Goal: Task Accomplishment & Management: Use online tool/utility

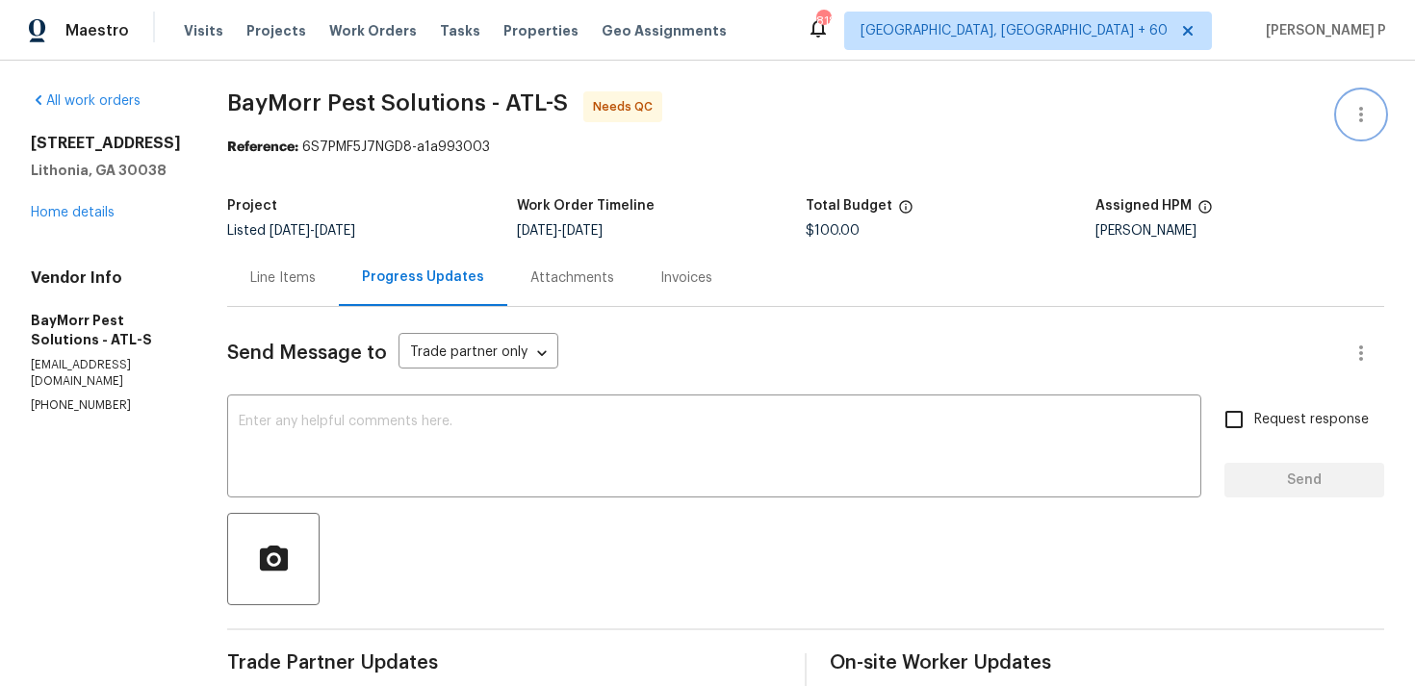
click at [1371, 122] on icon "button" at bounding box center [1360, 114] width 23 height 23
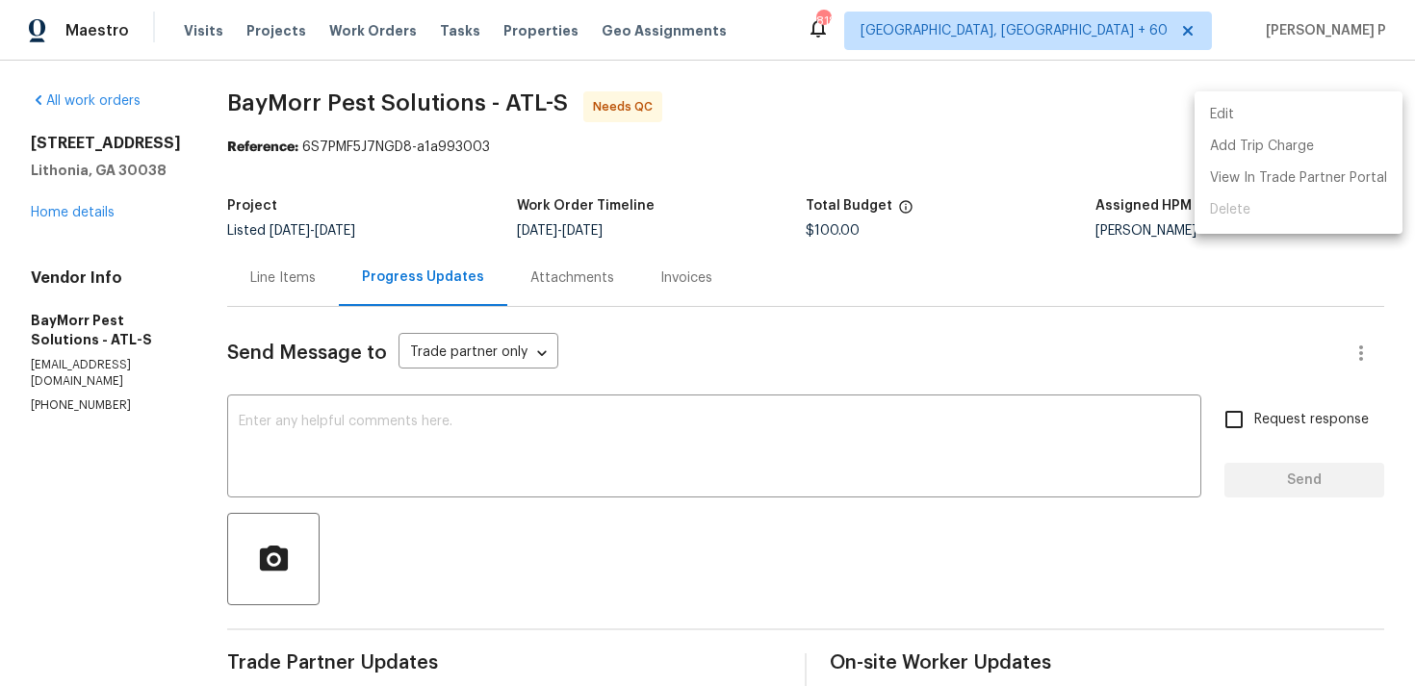
click at [1252, 120] on li "Edit" at bounding box center [1298, 115] width 208 height 32
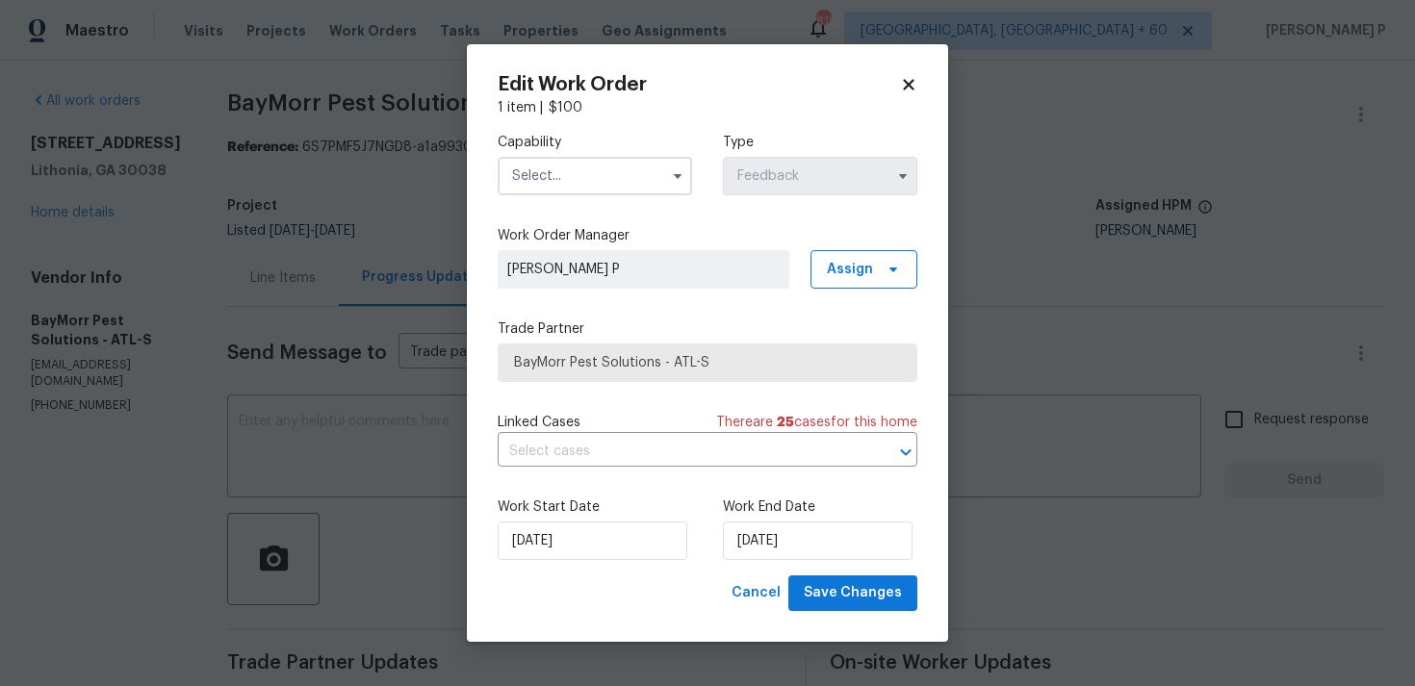
click at [647, 176] on input "text" at bounding box center [595, 176] width 194 height 38
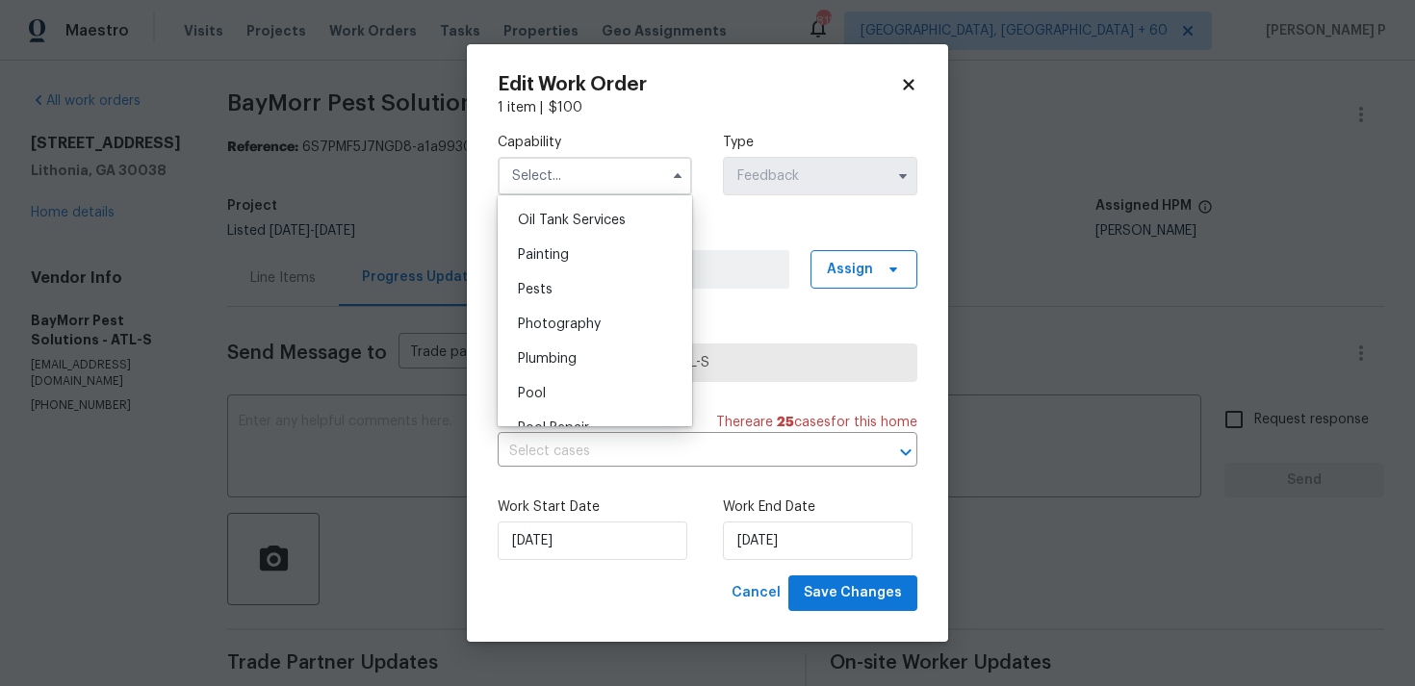
scroll to position [1614, 0]
click at [531, 262] on div "Pests" at bounding box center [594, 255] width 185 height 35
type input "Pests"
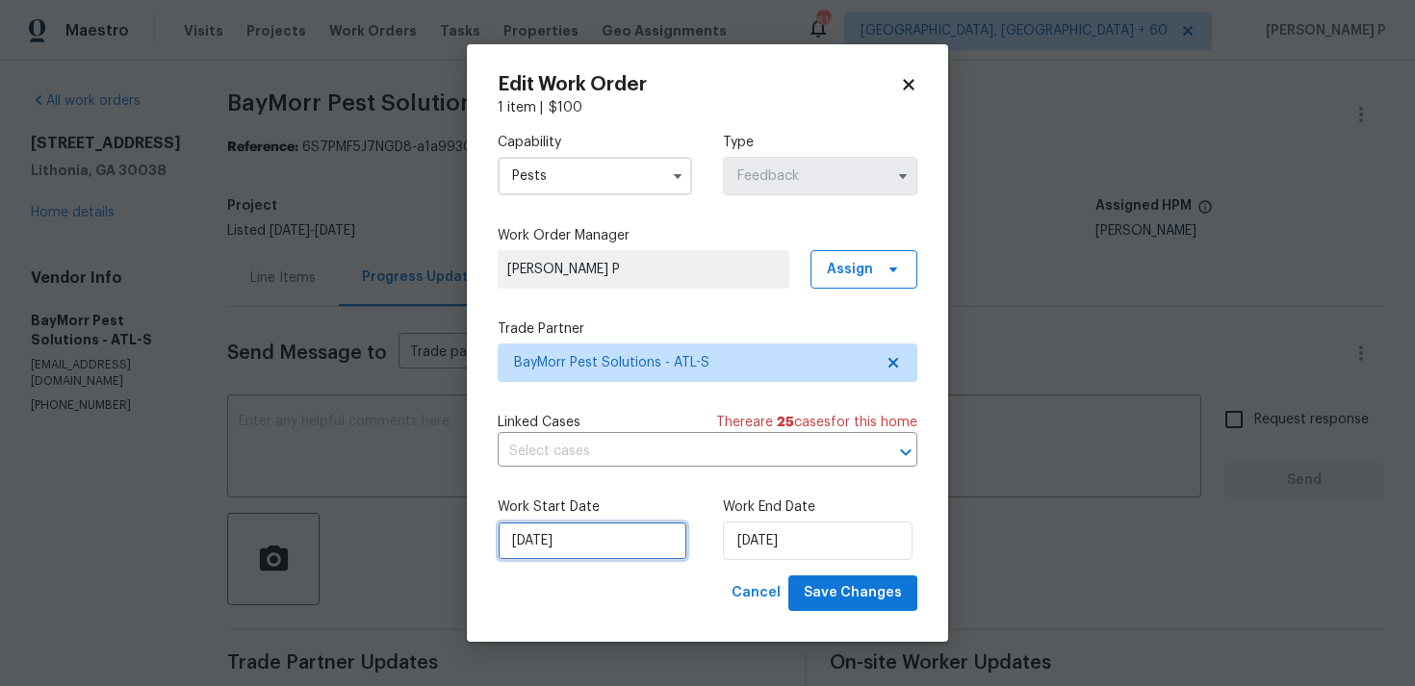
click at [621, 528] on input "28/08/2025" at bounding box center [593, 541] width 190 height 38
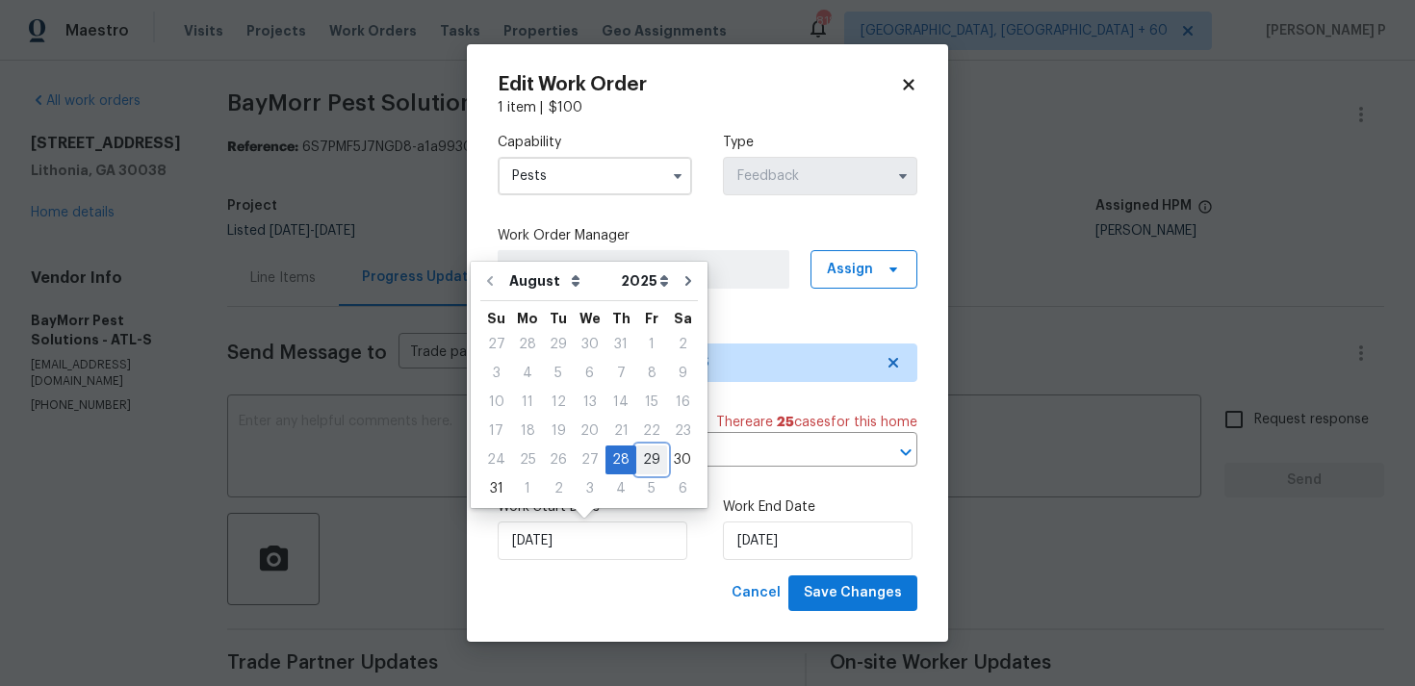
click at [642, 459] on div "29" at bounding box center [651, 460] width 31 height 27
type input "29/08/2025"
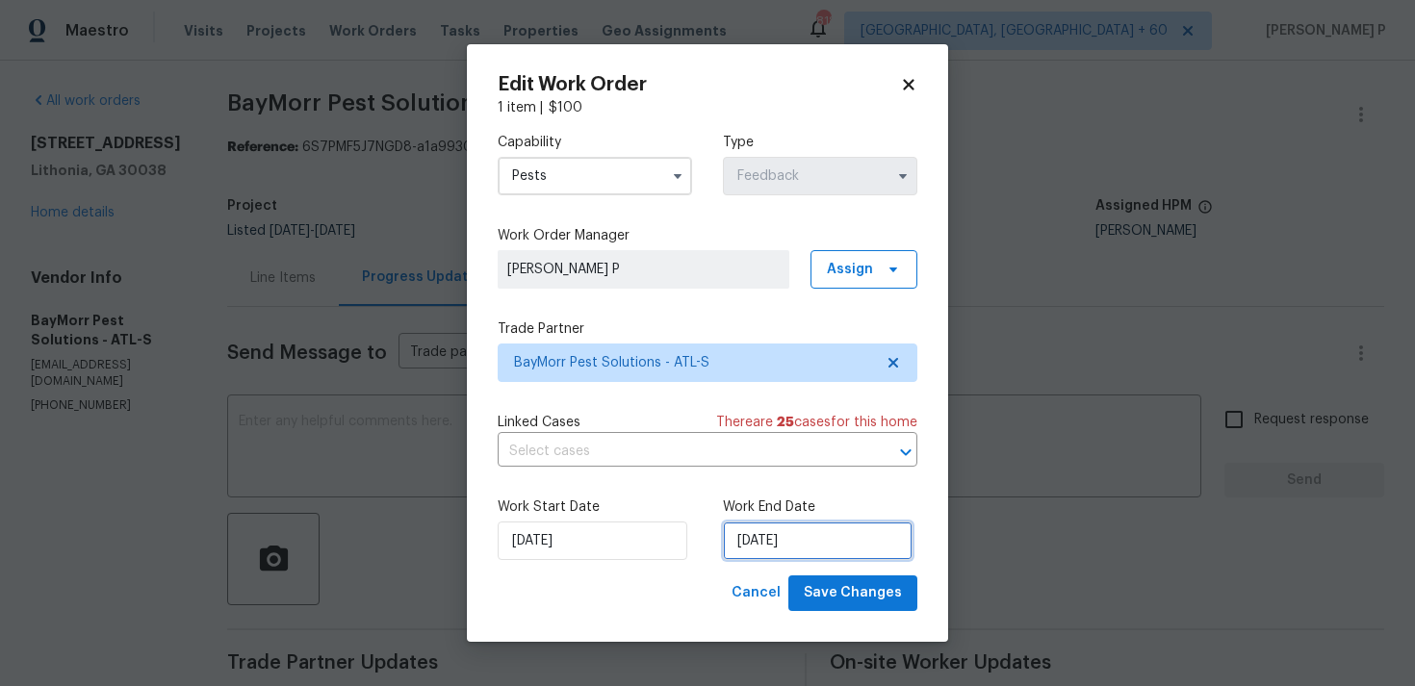
click at [799, 537] on input "02/09/2025" at bounding box center [818, 541] width 190 height 38
select select "8"
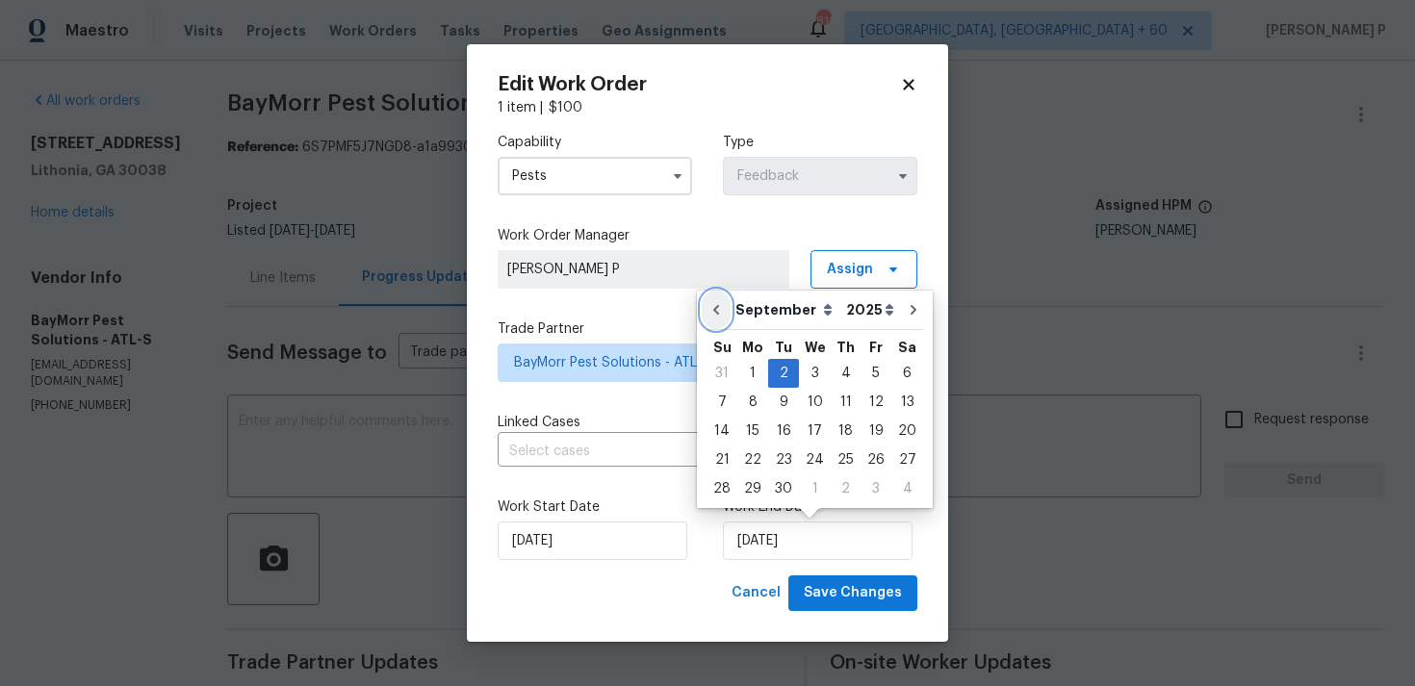
click at [710, 319] on button "Go to previous month" at bounding box center [716, 310] width 29 height 38
type input "29/08/2025"
select select "7"
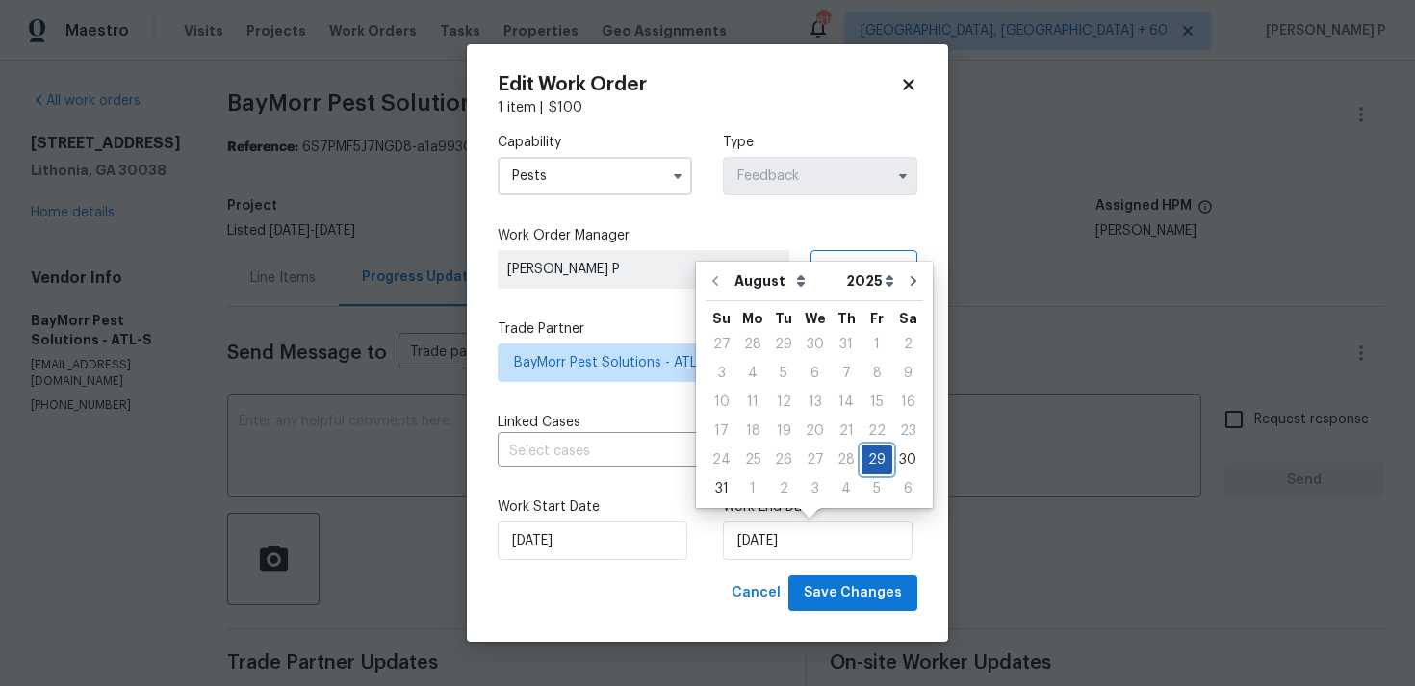
click at [869, 455] on div "29" at bounding box center [876, 460] width 31 height 27
click at [854, 597] on span "Save Changes" at bounding box center [853, 593] width 98 height 24
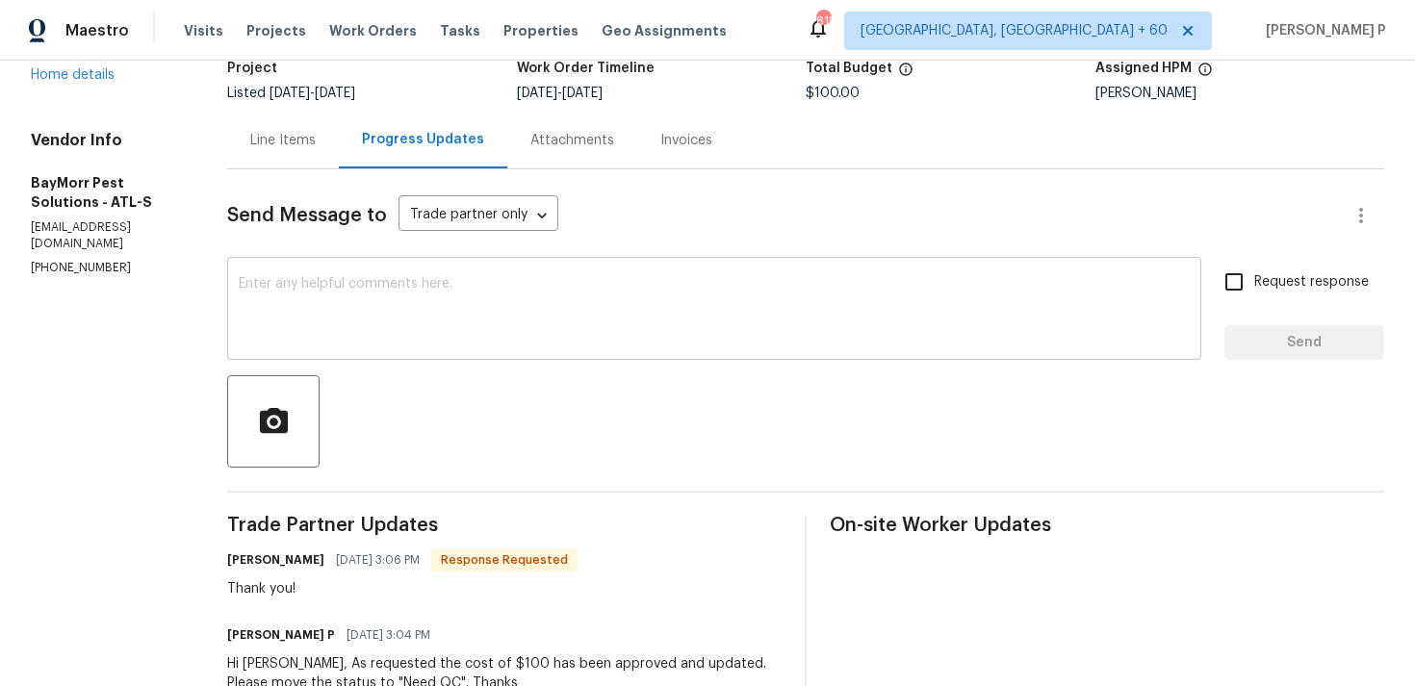
scroll to position [171, 0]
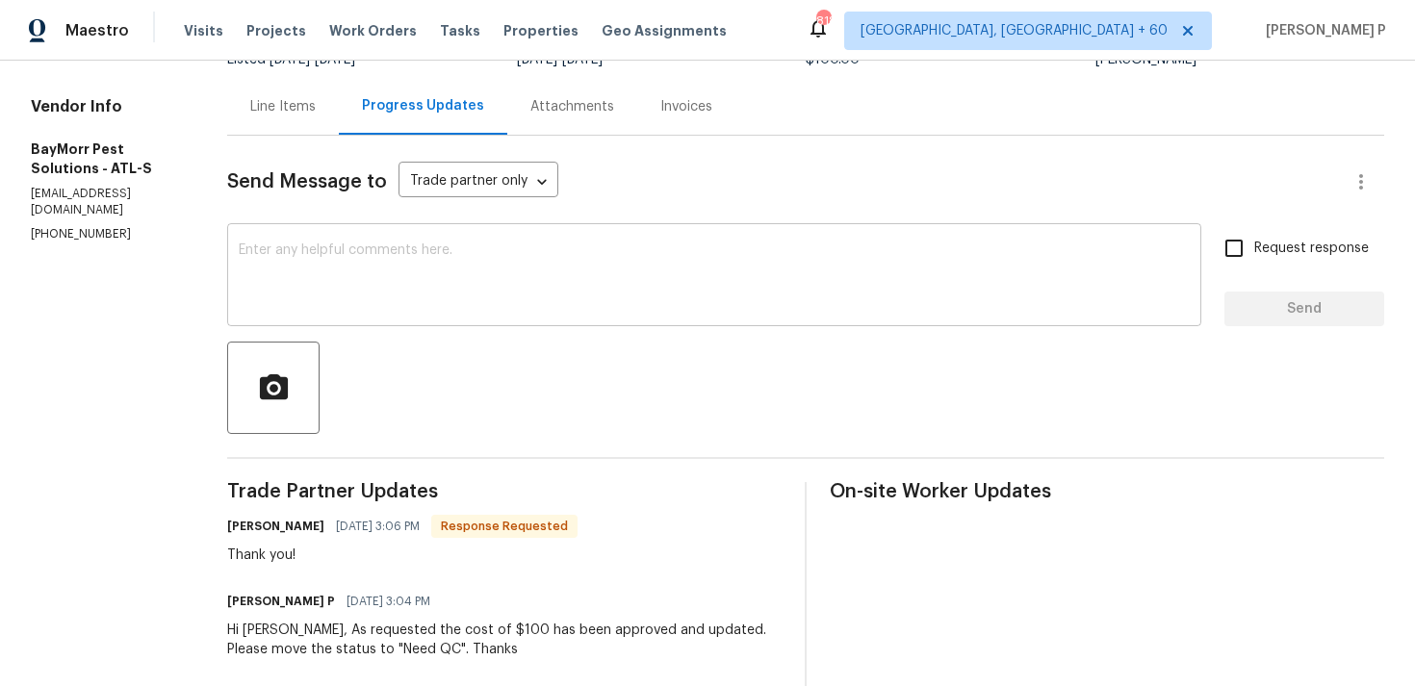
click at [475, 288] on textarea at bounding box center [714, 277] width 951 height 67
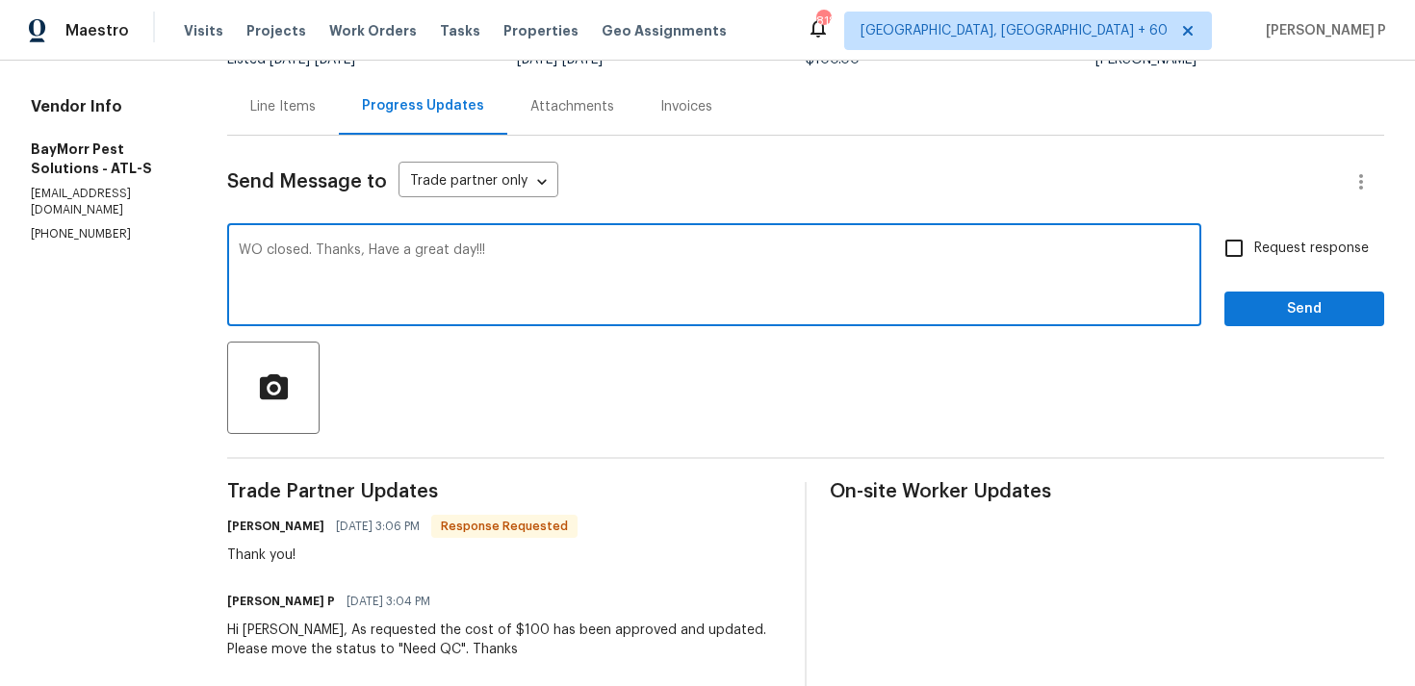
type textarea "WO closed. Thanks, Have a great day!!!"
click at [1312, 316] on span "Send" at bounding box center [1304, 309] width 129 height 24
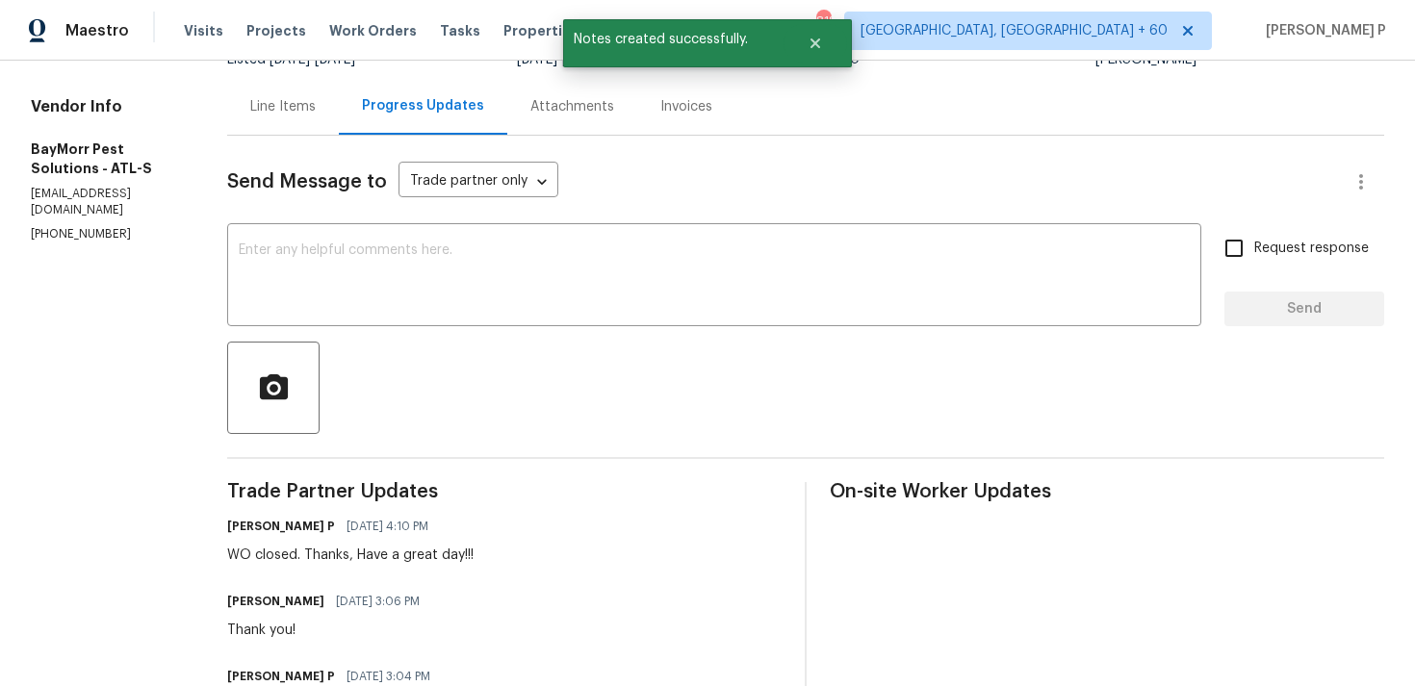
click at [262, 126] on div "Line Items" at bounding box center [283, 106] width 112 height 57
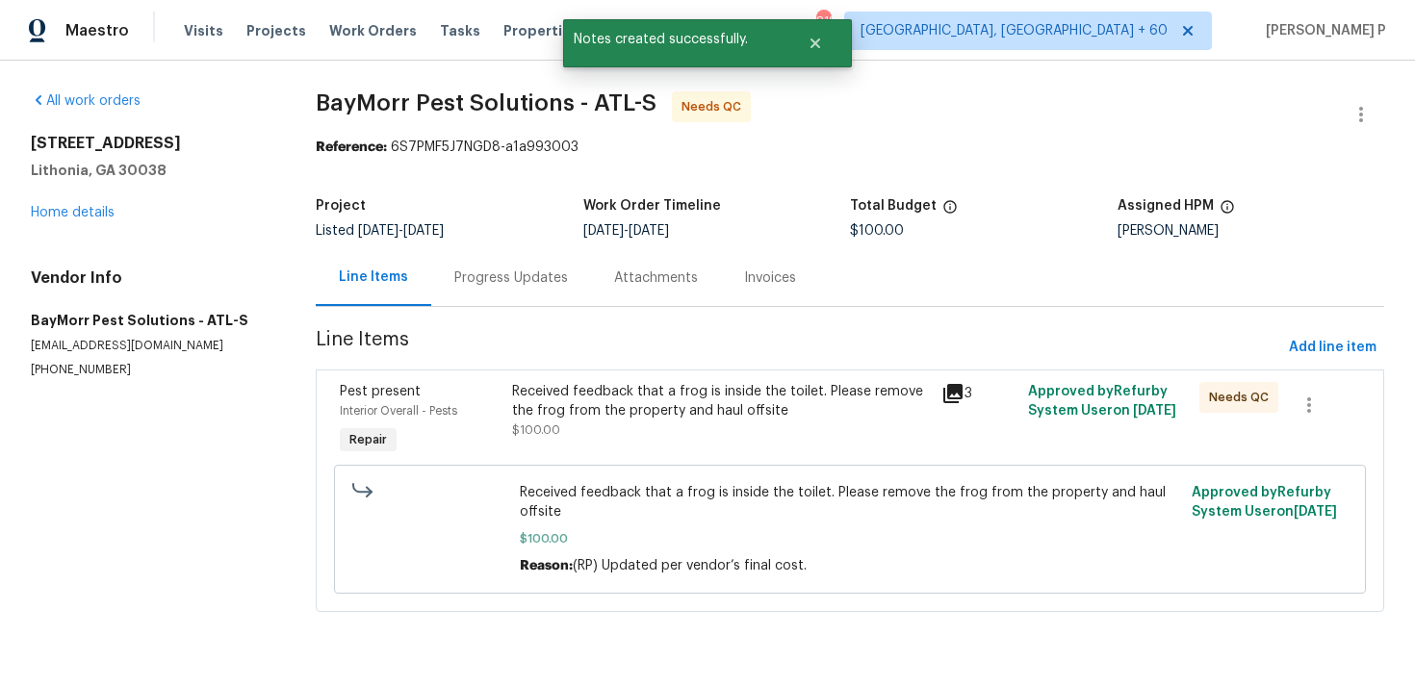
click at [671, 381] on div "Received feedback that a frog is inside the toilet. Please remove the frog from…" at bounding box center [721, 420] width 430 height 89
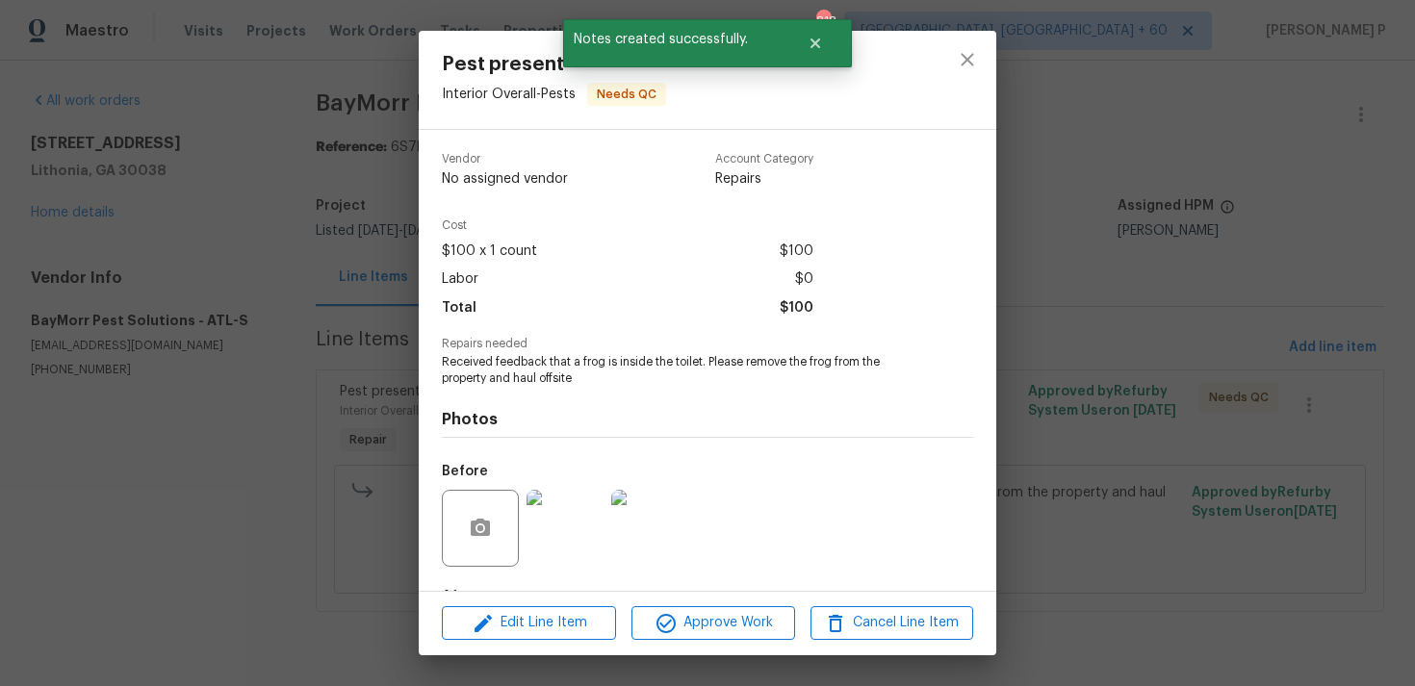
scroll to position [120, 0]
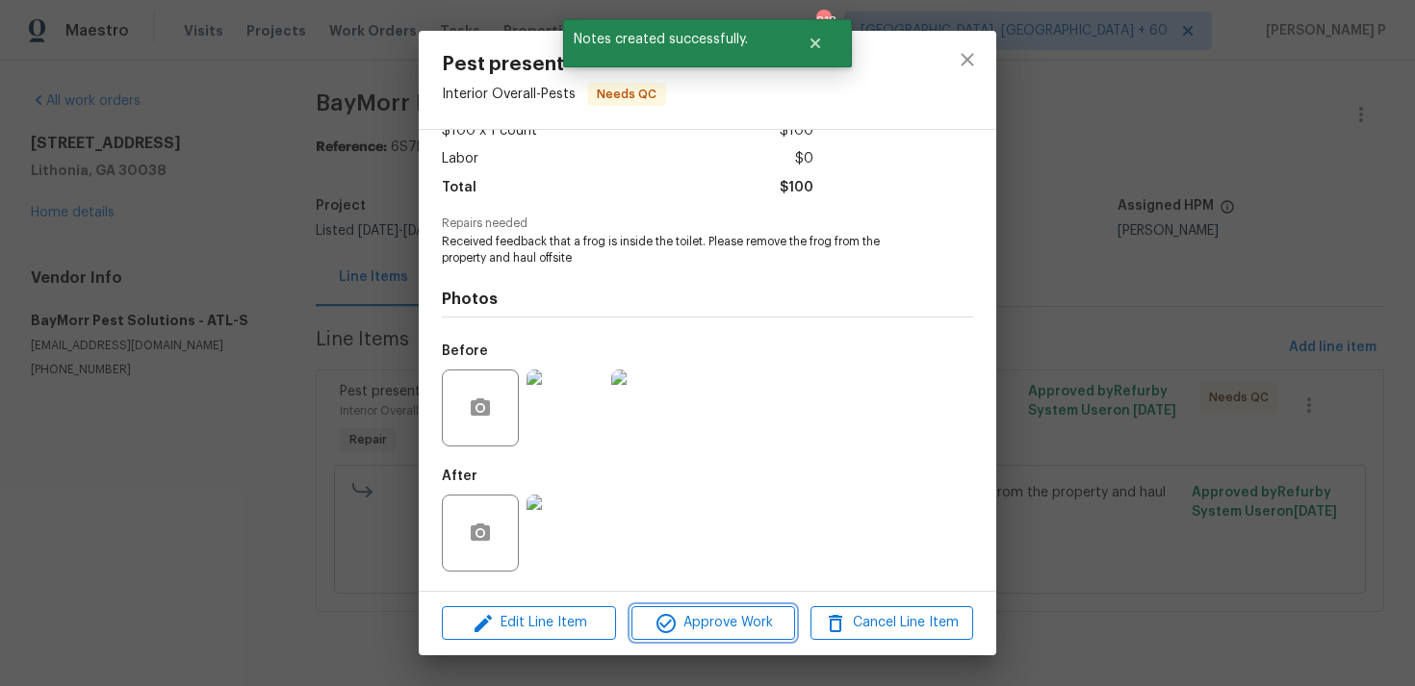
click at [739, 625] on span "Approve Work" at bounding box center [712, 623] width 151 height 24
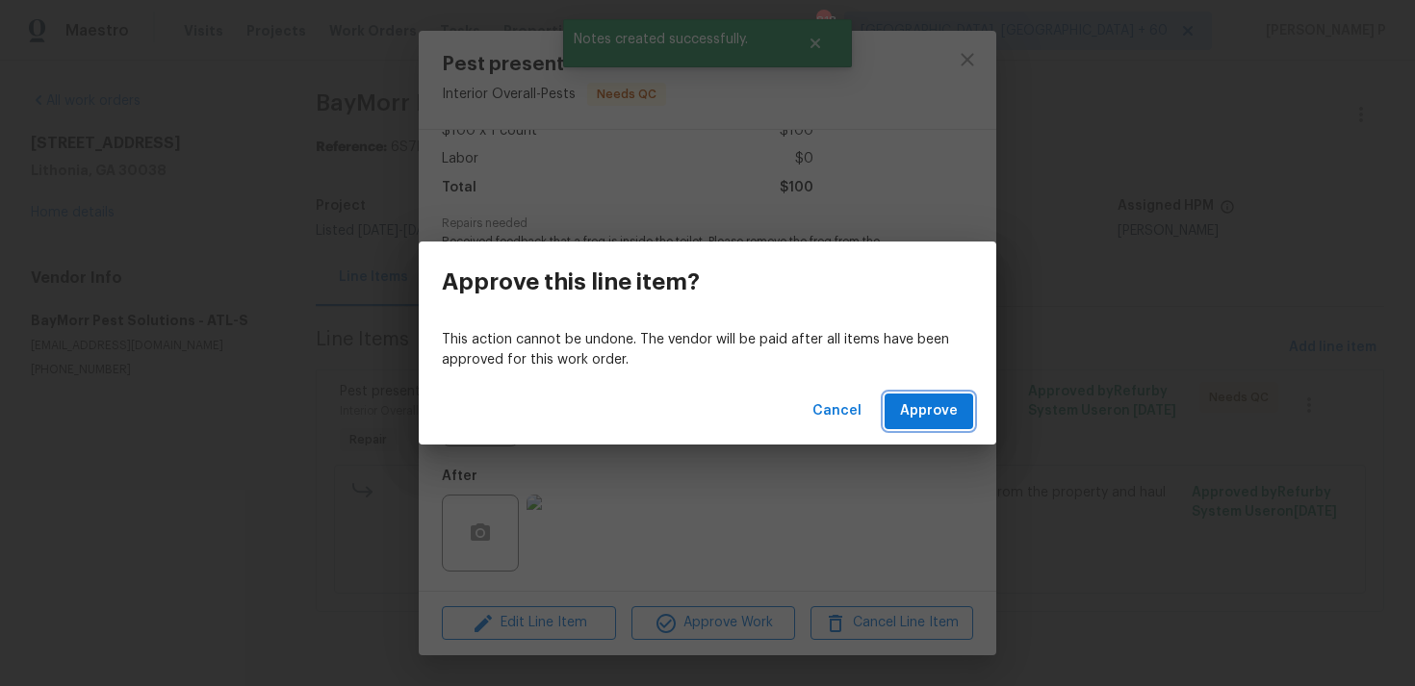
click at [929, 395] on button "Approve" at bounding box center [929, 412] width 89 height 36
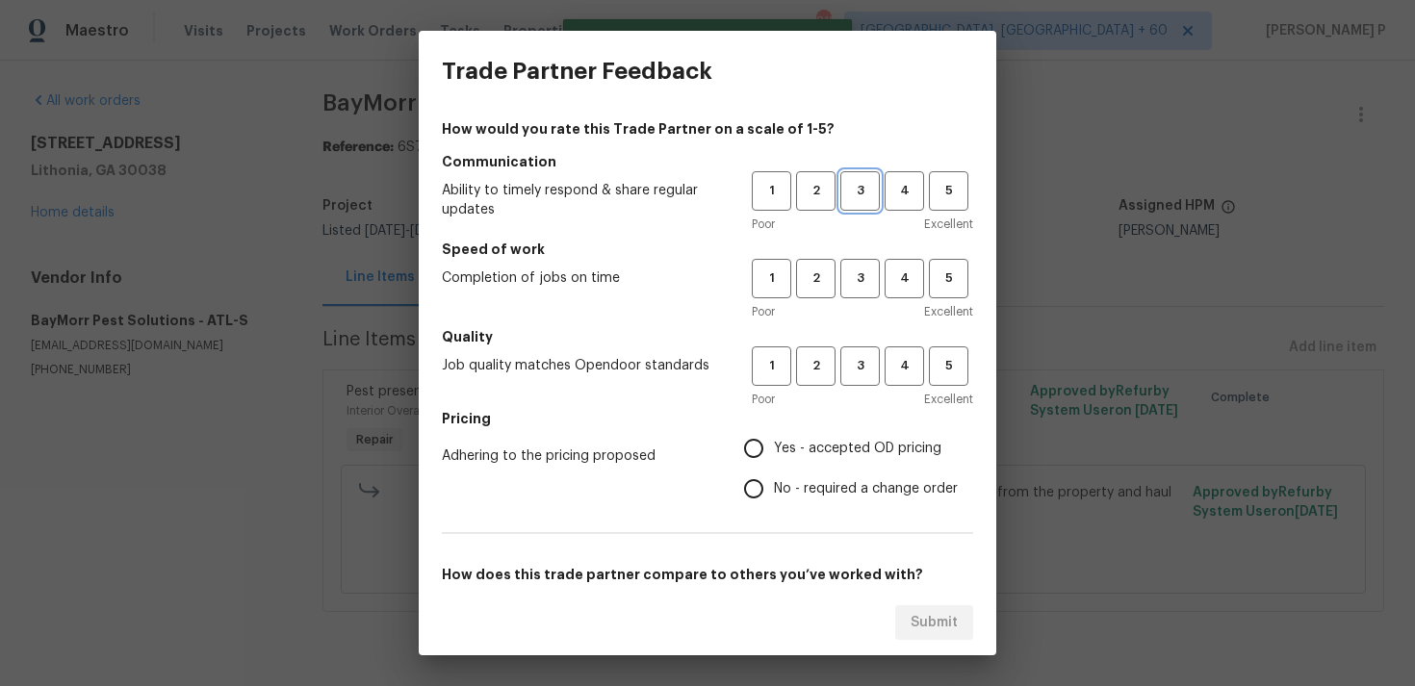
click at [851, 194] on span "3" at bounding box center [860, 191] width 36 height 22
click at [869, 273] on span "3" at bounding box center [860, 279] width 36 height 22
click at [870, 371] on span "3" at bounding box center [860, 366] width 36 height 22
click at [825, 475] on label "No - required a change order" at bounding box center [845, 489] width 224 height 40
click at [774, 475] on input "No - required a change order" at bounding box center [753, 489] width 40 height 40
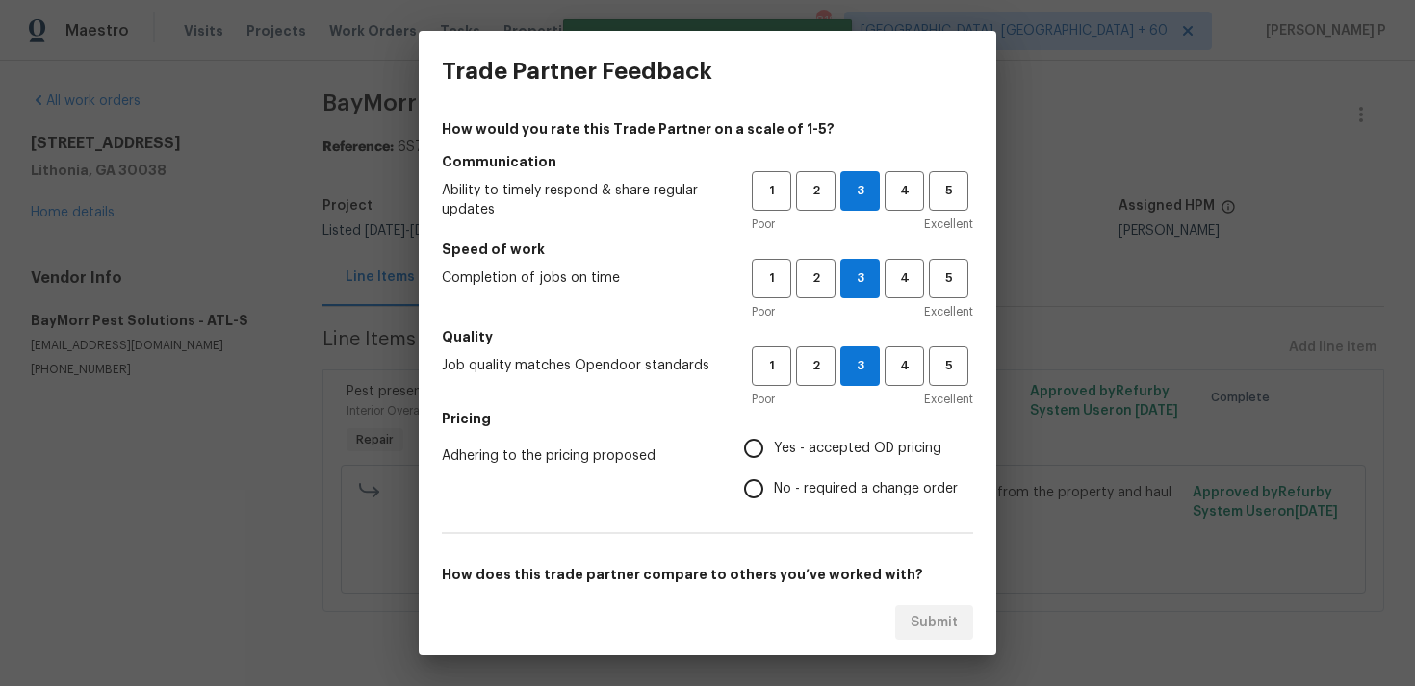
radio input "true"
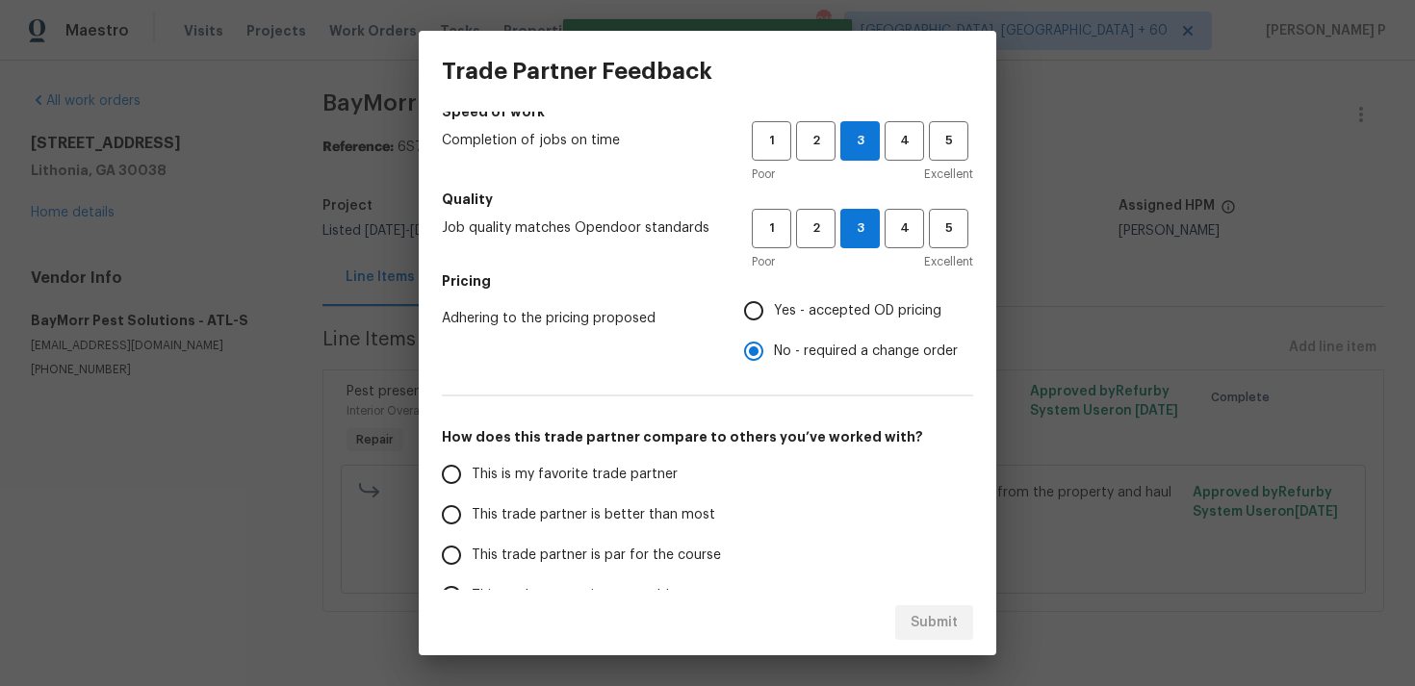
scroll to position [291, 0]
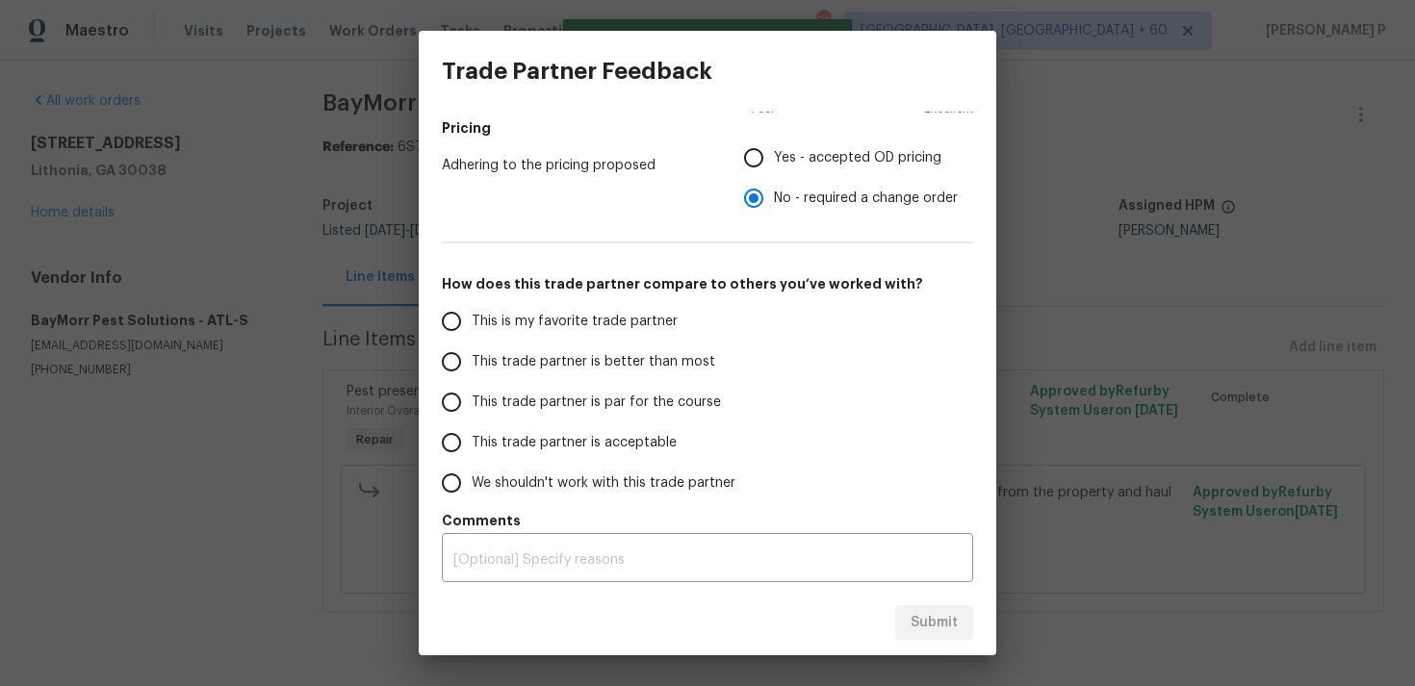
click at [567, 413] on label "This trade partner is par for the course" at bounding box center [583, 402] width 304 height 40
click at [472, 413] on input "This trade partner is par for the course" at bounding box center [451, 402] width 40 height 40
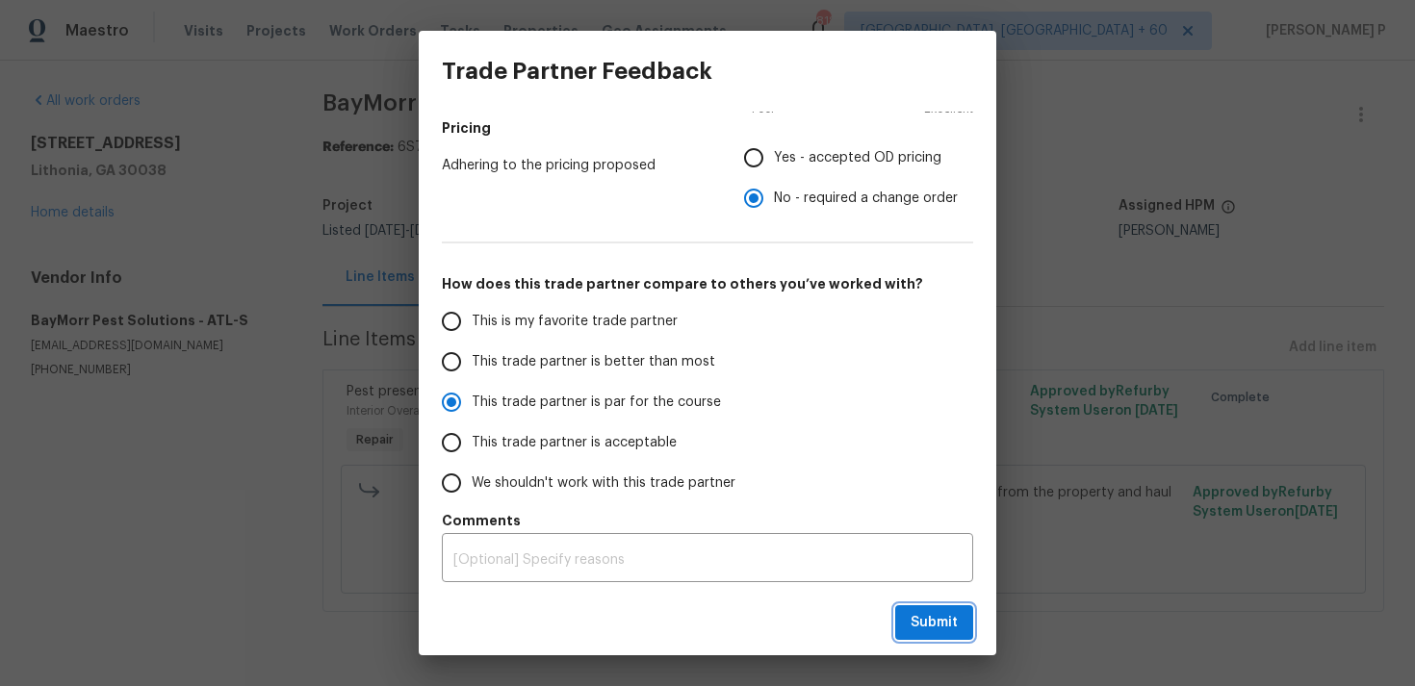
click at [923, 617] on span "Submit" at bounding box center [934, 623] width 47 height 24
radio input "true"
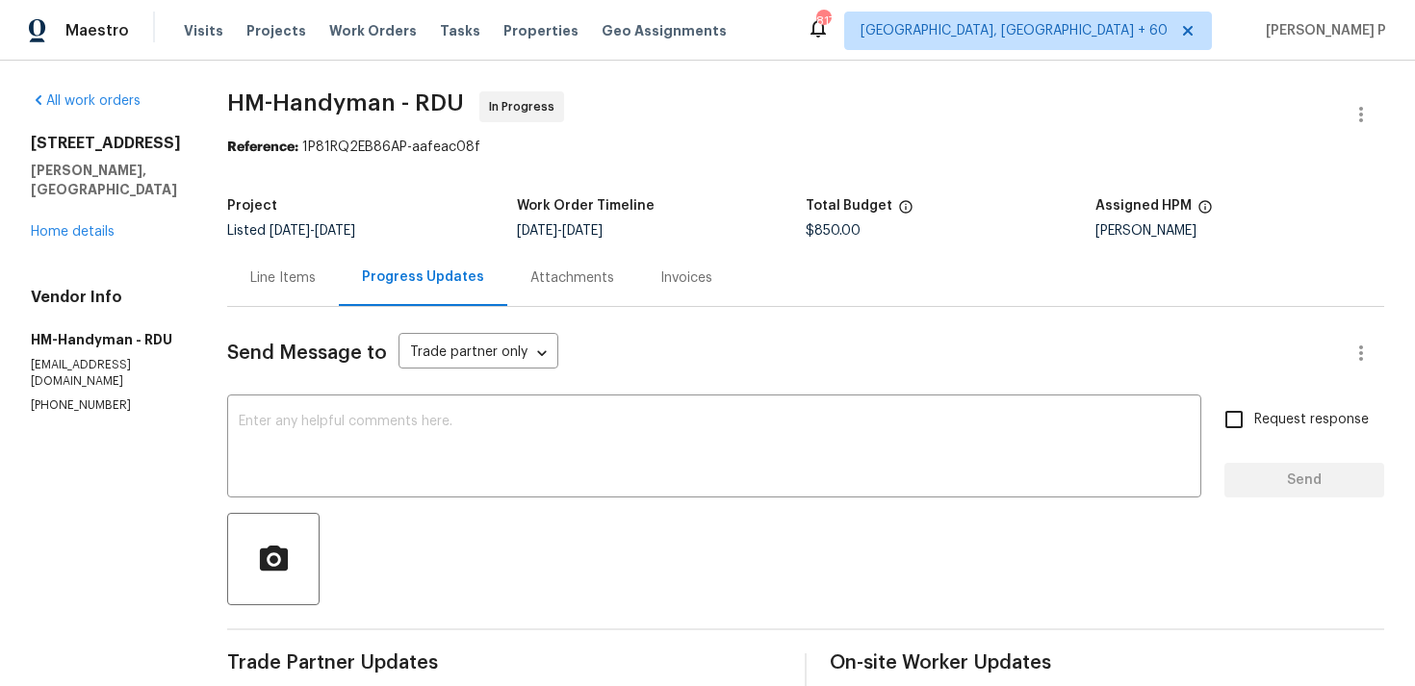
click at [295, 276] on div "Line Items" at bounding box center [282, 278] width 65 height 19
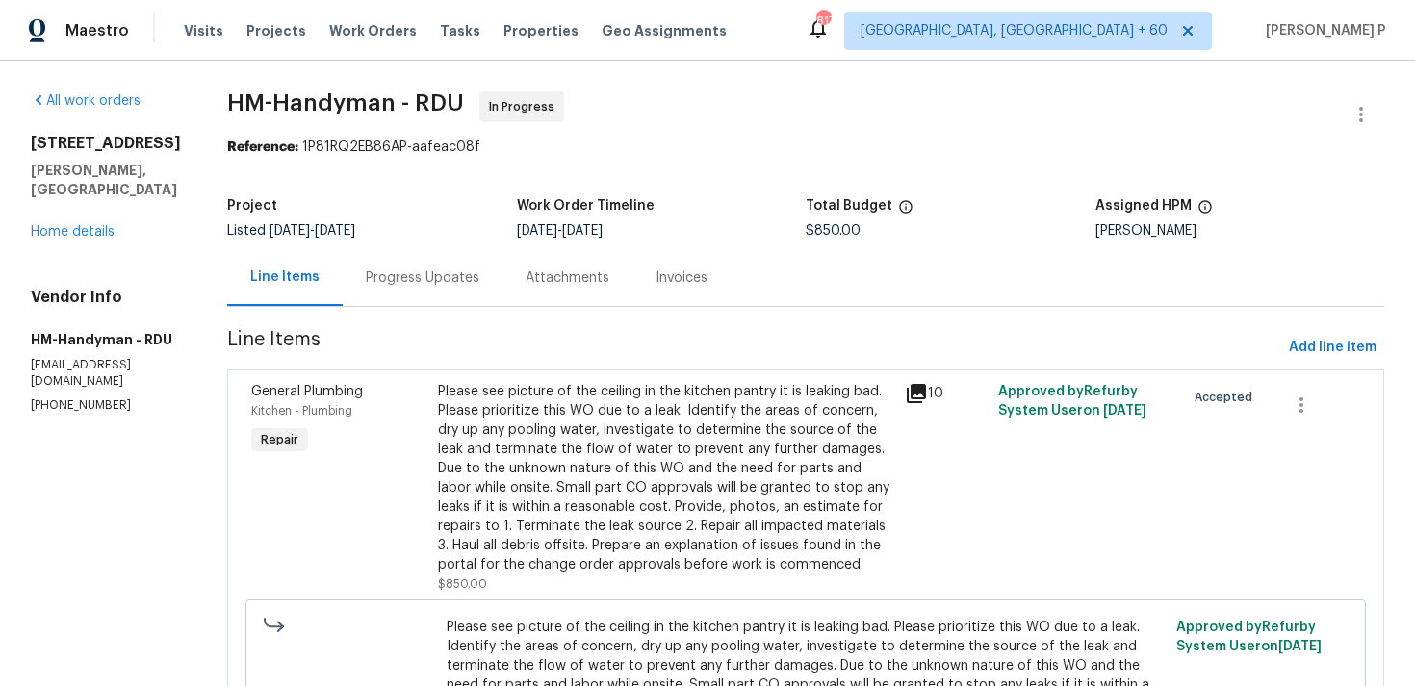
click at [585, 470] on div "Please see picture of the ceiling in the kitchen pantry it is leaking bad. Plea…" at bounding box center [665, 478] width 455 height 192
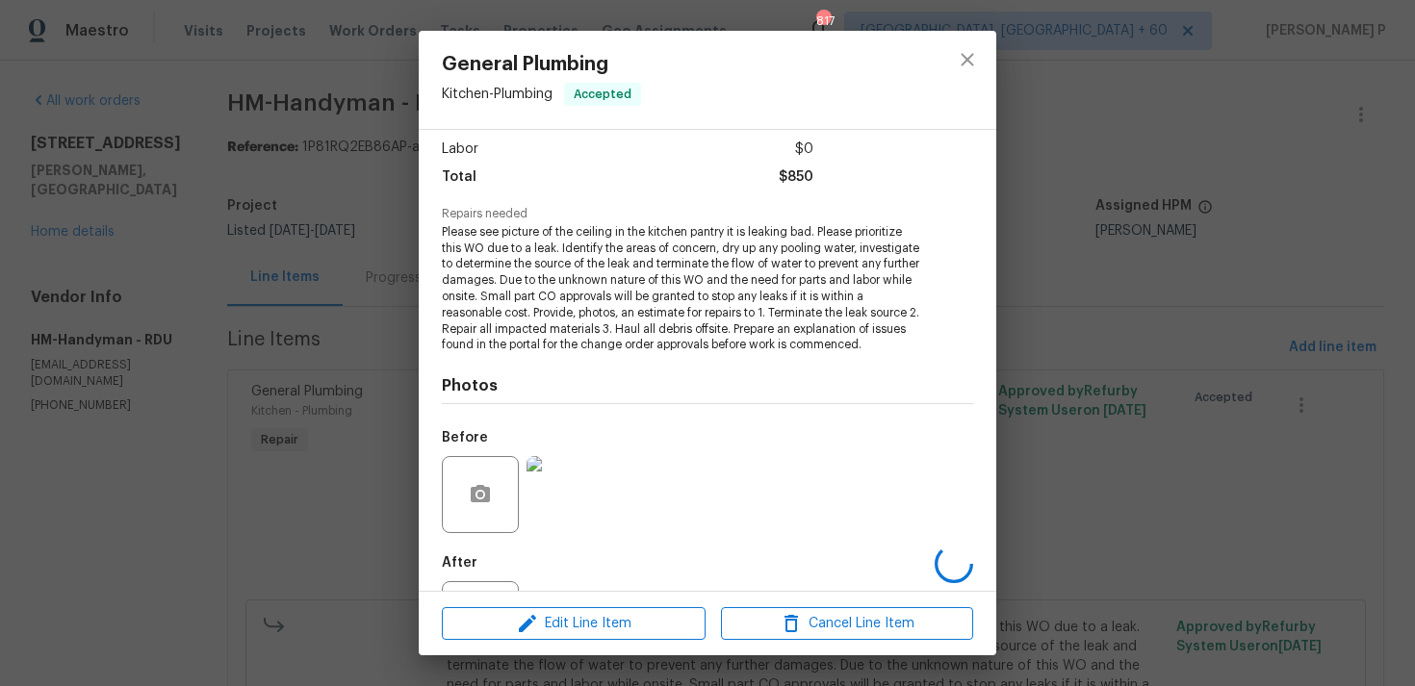
scroll to position [233, 0]
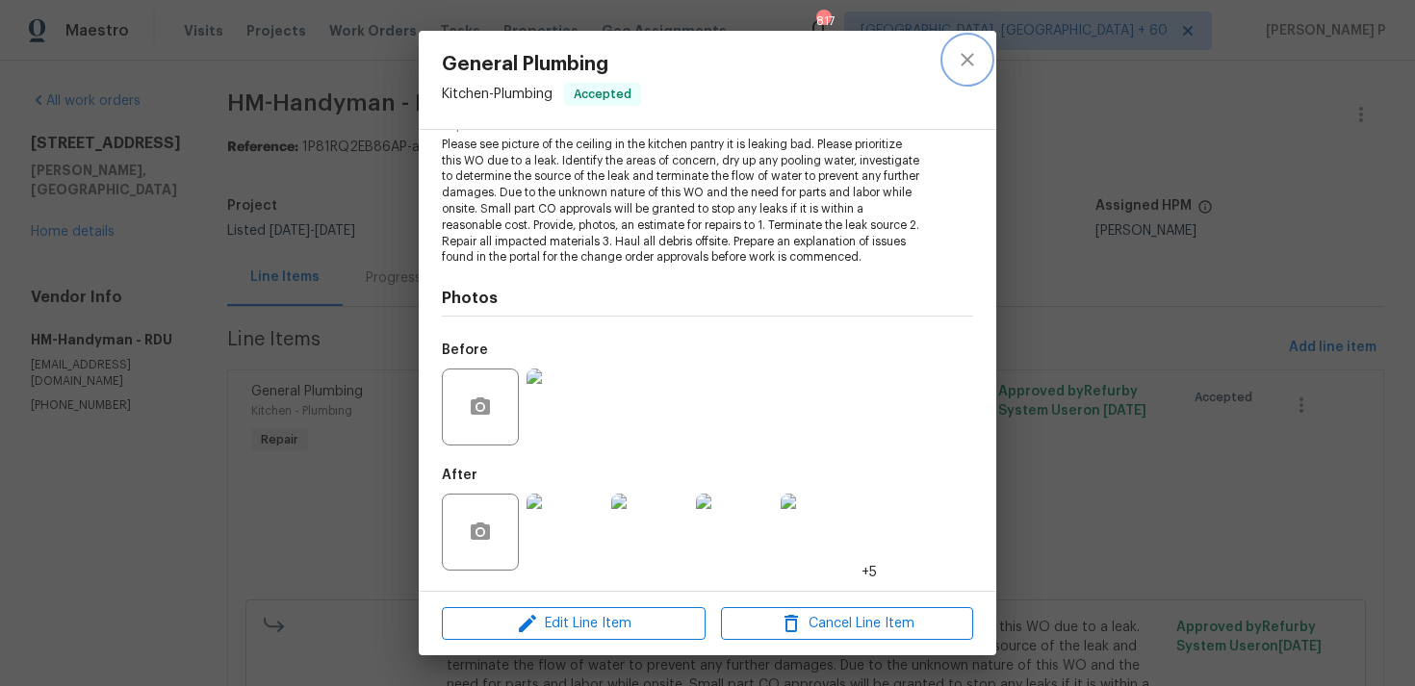
click at [969, 63] on icon "close" at bounding box center [967, 59] width 13 height 13
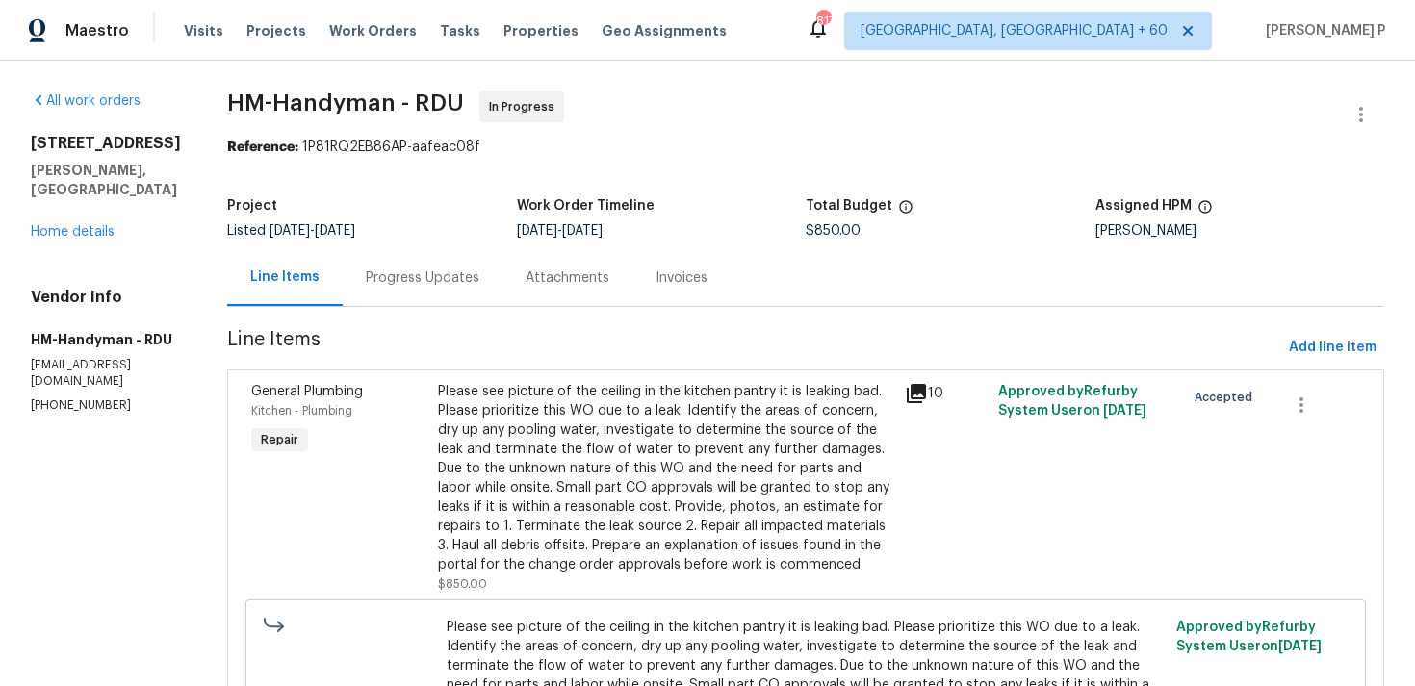
click at [427, 250] on div "Progress Updates" at bounding box center [423, 277] width 160 height 57
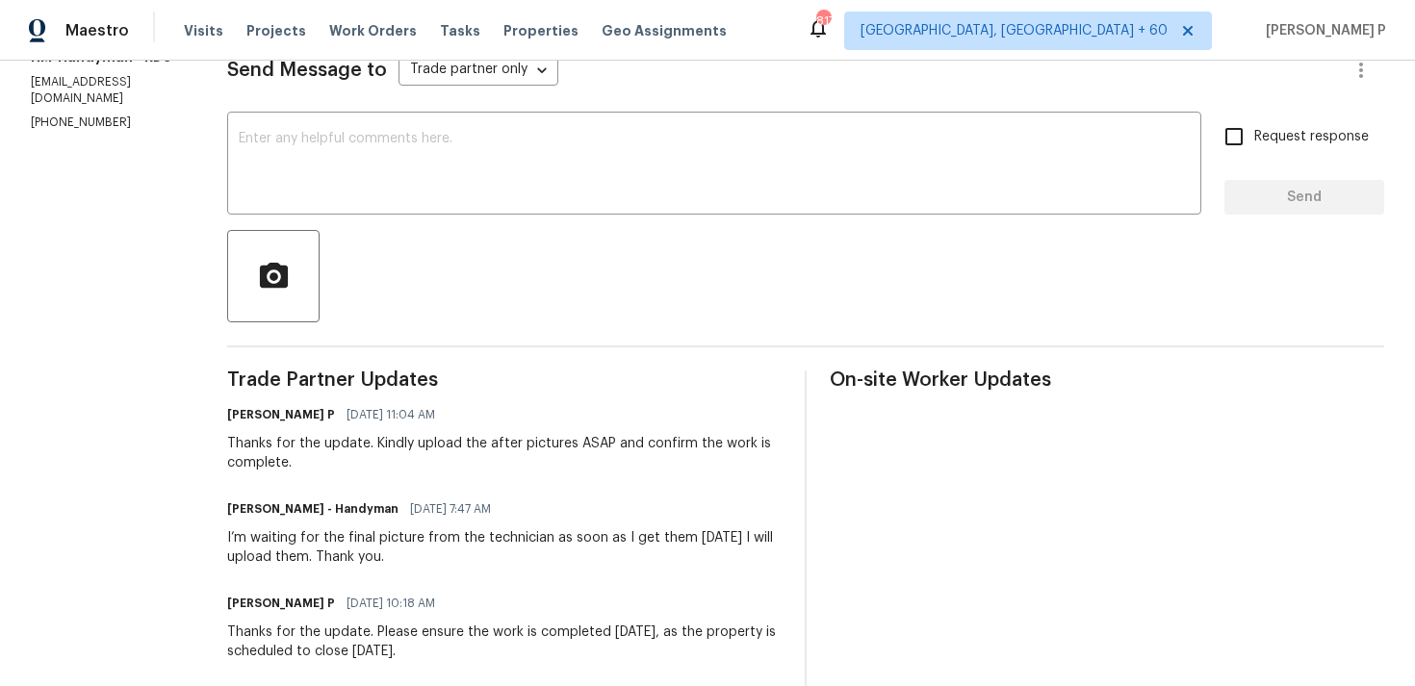
scroll to position [284, 0]
drag, startPoint x: 119, startPoint y: 108, endPoint x: 3, endPoint y: 108, distance: 116.5
click at [3, 108] on div "All work orders 735 Sycamore Springs Dr Fuquay Varina, NC 27526 Home details Ve…" at bounding box center [707, 595] width 1415 height 1636
copy p "(817) 526-5400"
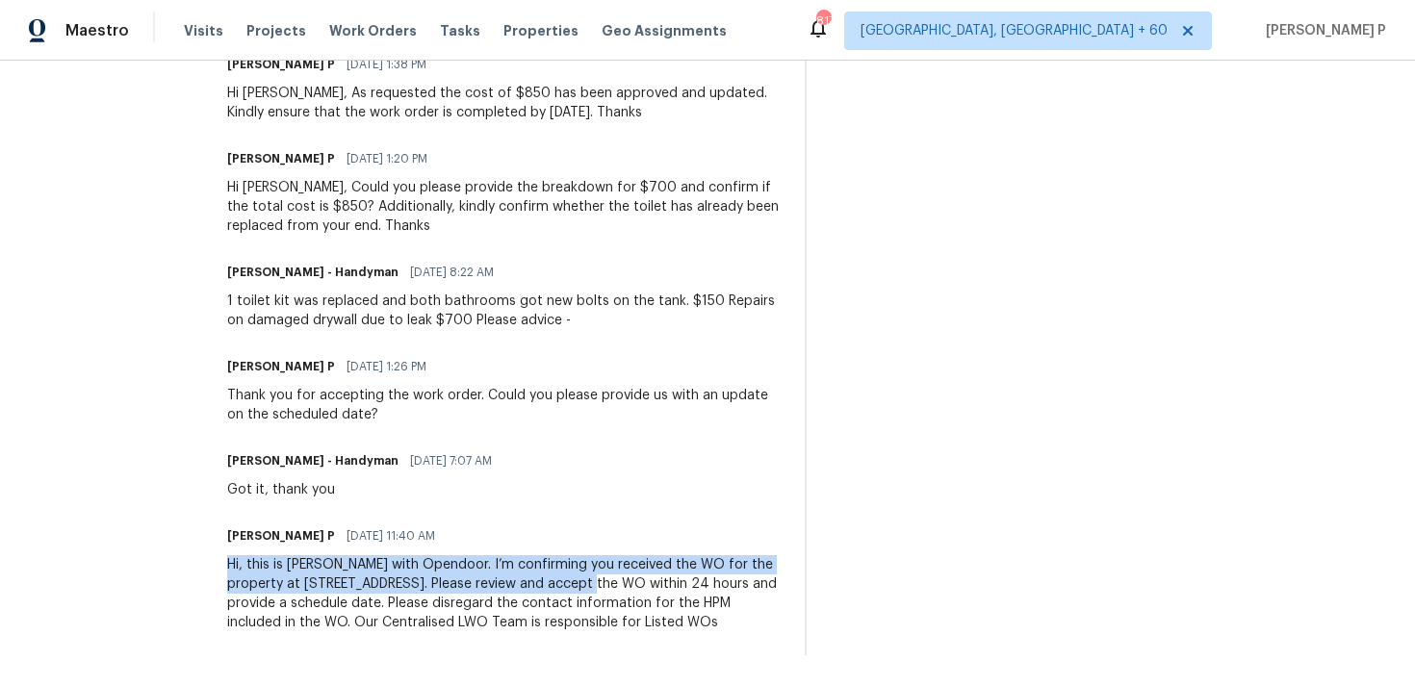
drag, startPoint x: 240, startPoint y: 543, endPoint x: 643, endPoint y: 564, distance: 403.8
copy div "Hi, this is Ramyasri with Opendoor. I’m confirming you received the WO for the …"
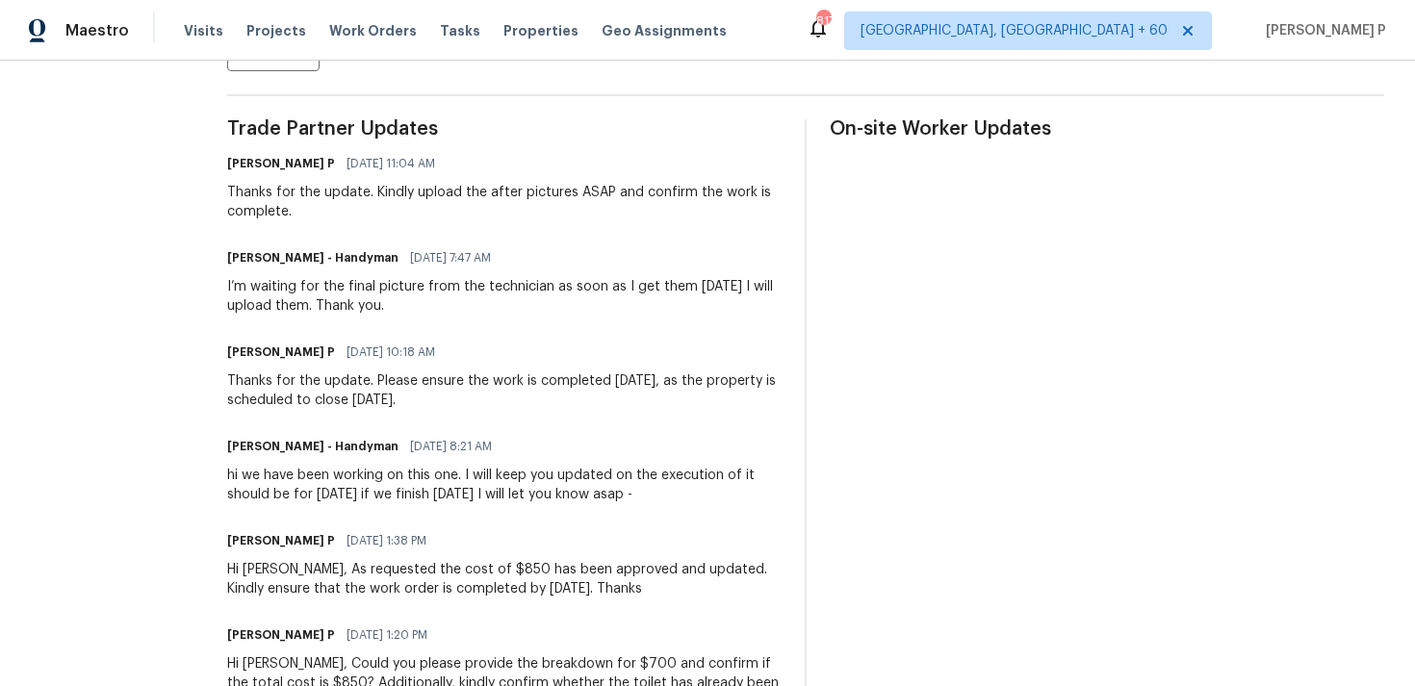
scroll to position [520, 0]
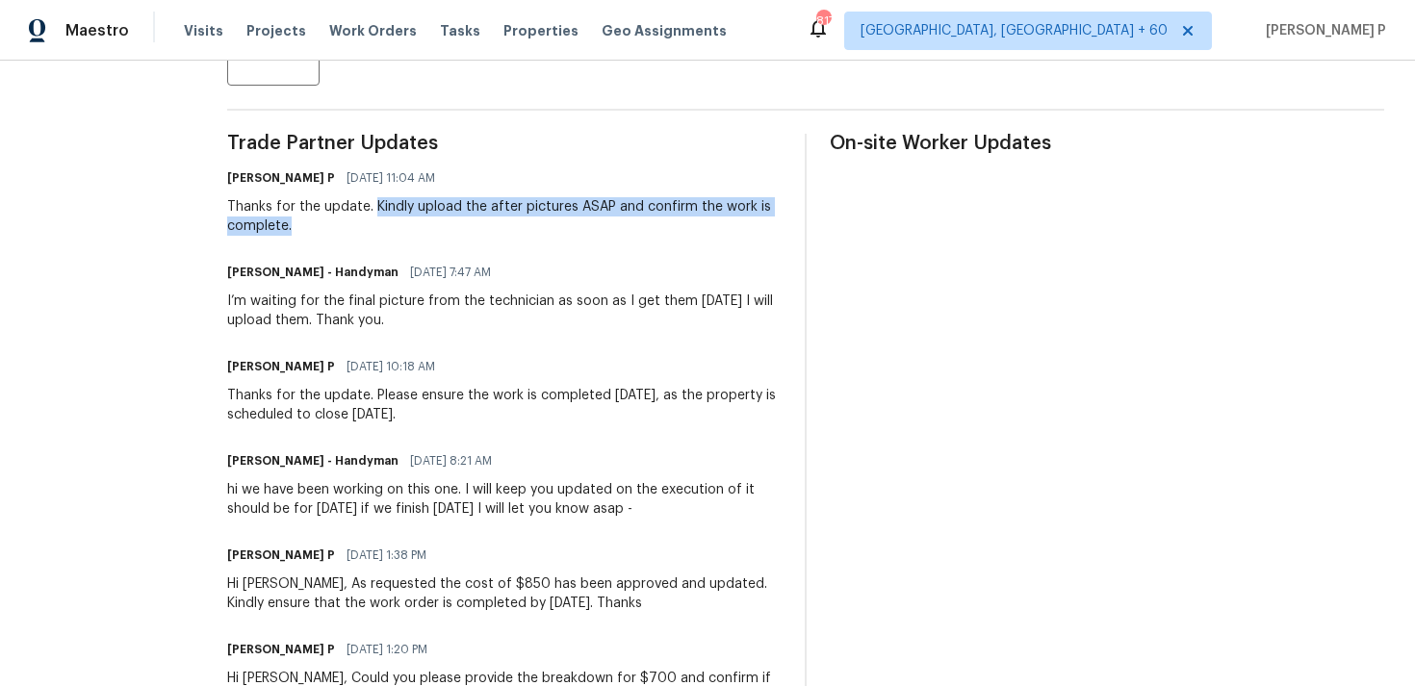
drag, startPoint x: 394, startPoint y: 206, endPoint x: 415, endPoint y: 233, distance: 34.3
click at [415, 233] on div "Thanks for the update. Kindly upload the after pictures ASAP and confirm the wo…" at bounding box center [504, 216] width 554 height 38
copy div "Kindly upload the after pictures ASAP and confirm the work is complete."
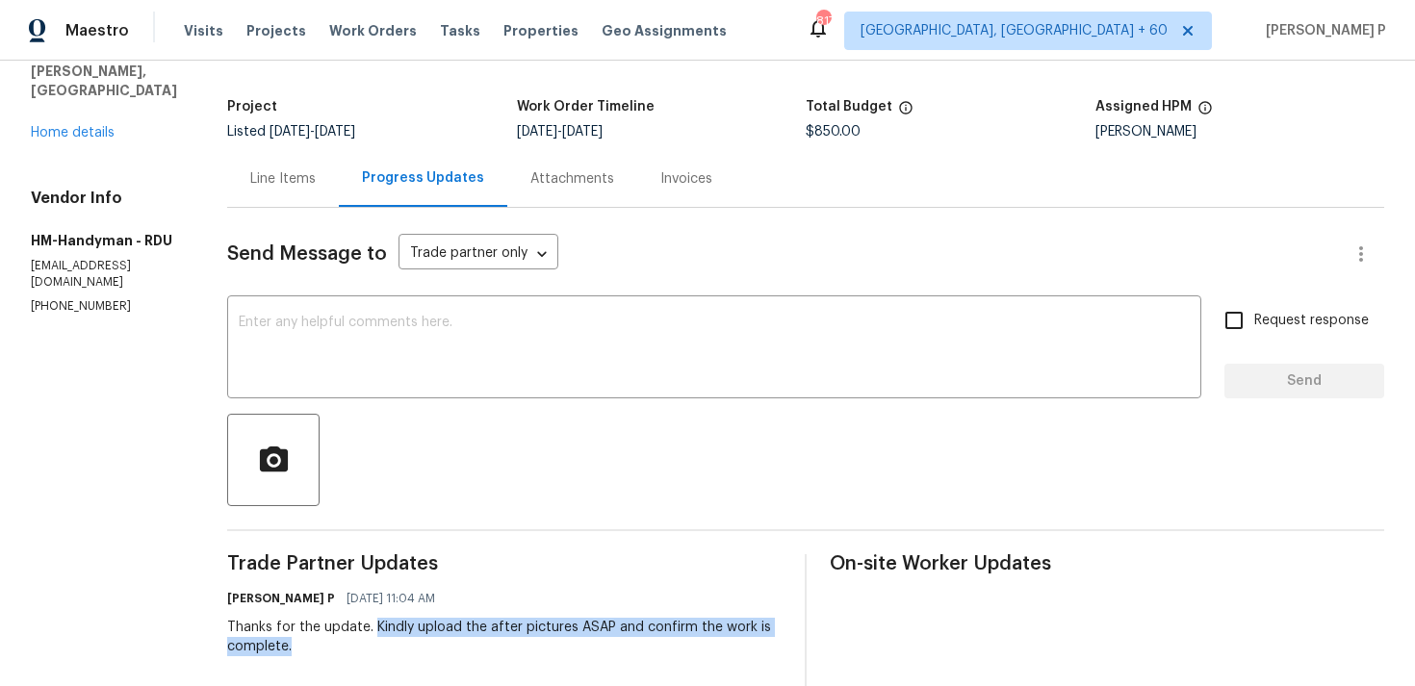
scroll to position [0, 0]
